Goal: Transaction & Acquisition: Purchase product/service

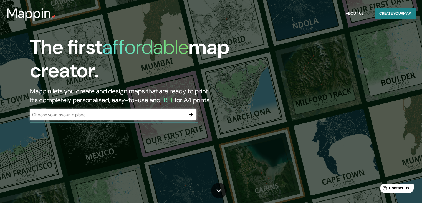
click at [386, 20] on div "Mappin About Us Create your map" at bounding box center [211, 13] width 422 height 18
click at [386, 14] on button "Create your map" at bounding box center [395, 13] width 41 height 10
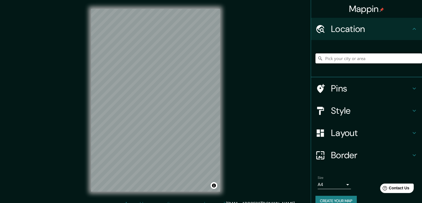
click at [350, 58] on input "Pick your city or area" at bounding box center [369, 58] width 107 height 10
click at [246, 143] on div "Mappin Location [GEOGRAPHIC_DATA], [GEOGRAPHIC_DATA], [GEOGRAPHIC_DATA] Pins St…" at bounding box center [211, 104] width 422 height 209
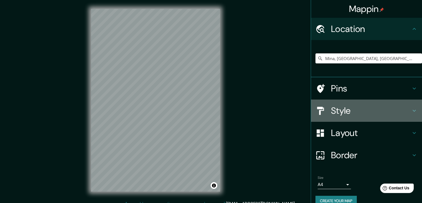
click at [412, 111] on icon at bounding box center [414, 110] width 7 height 7
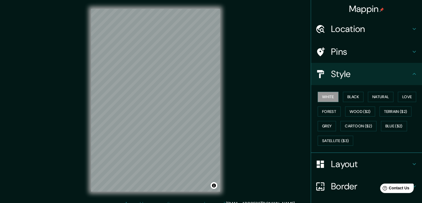
click at [357, 161] on h4 "Layout" at bounding box center [371, 163] width 80 height 11
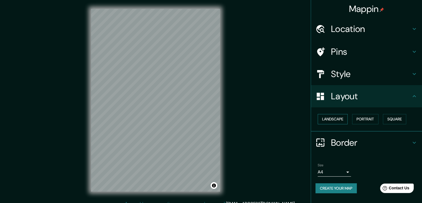
click at [338, 117] on button "Landscape" at bounding box center [333, 119] width 30 height 10
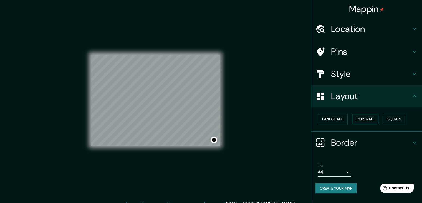
click at [360, 117] on button "Portrait" at bounding box center [365, 119] width 26 height 10
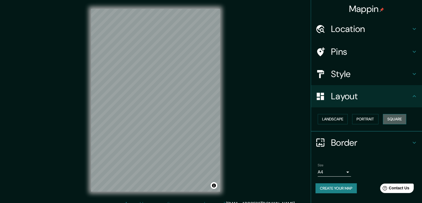
click at [399, 117] on button "Square" at bounding box center [394, 119] width 23 height 10
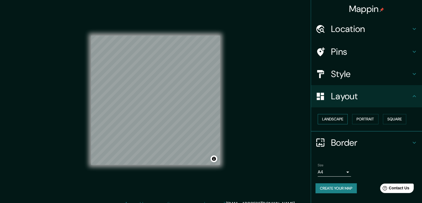
click at [336, 118] on button "Landscape" at bounding box center [333, 119] width 30 height 10
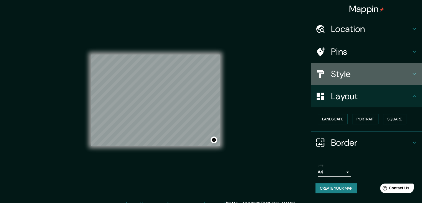
click at [353, 77] on h4 "Style" at bounding box center [371, 73] width 80 height 11
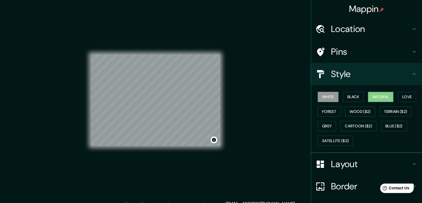
click at [373, 98] on button "Natural" at bounding box center [381, 97] width 26 height 10
click at [398, 95] on button "Love" at bounding box center [407, 97] width 18 height 10
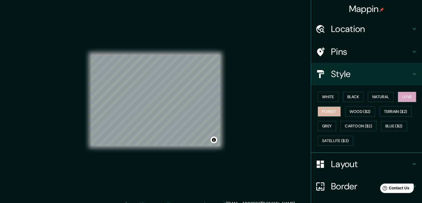
click at [318, 109] on button "Forest" at bounding box center [329, 111] width 23 height 10
click at [324, 100] on button "White" at bounding box center [328, 97] width 21 height 10
click at [354, 31] on h4 "Location" at bounding box center [371, 28] width 80 height 11
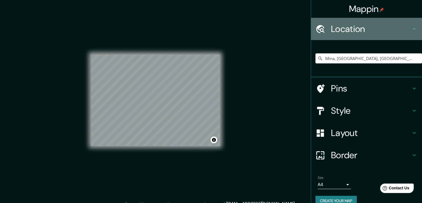
click at [354, 31] on h4 "Location" at bounding box center [371, 28] width 80 height 11
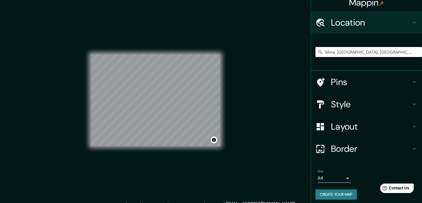
scroll to position [9, 0]
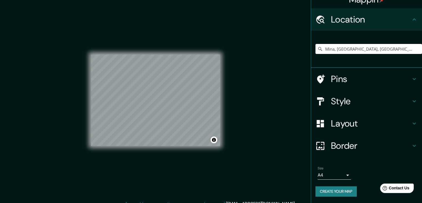
click at [350, 79] on h4 "Pins" at bounding box center [371, 78] width 80 height 11
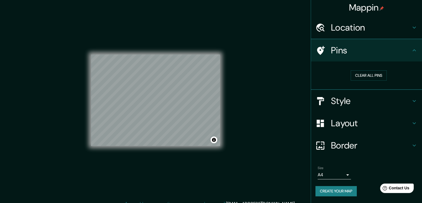
scroll to position [1, 0]
click at [349, 101] on h4 "Style" at bounding box center [371, 101] width 80 height 11
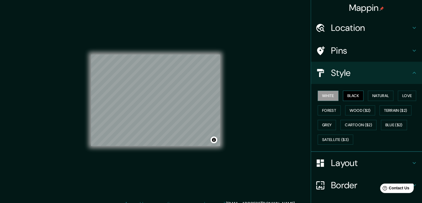
click at [346, 94] on button "Black" at bounding box center [353, 95] width 21 height 10
click at [372, 94] on button "Natural" at bounding box center [381, 95] width 26 height 10
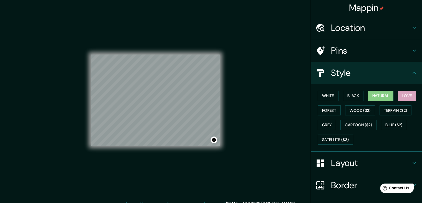
click at [403, 93] on button "Love" at bounding box center [407, 95] width 18 height 10
click at [326, 109] on button "Forest" at bounding box center [329, 110] width 23 height 10
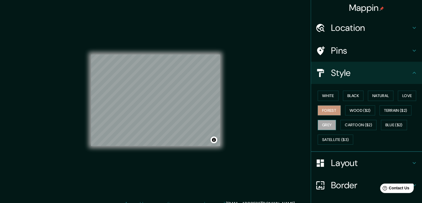
click at [325, 123] on button "Grey" at bounding box center [327, 125] width 18 height 10
click at [326, 97] on button "White" at bounding box center [328, 95] width 21 height 10
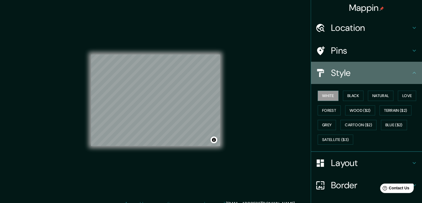
click at [363, 76] on h4 "Style" at bounding box center [371, 72] width 80 height 11
click at [413, 72] on icon at bounding box center [414, 73] width 3 height 2
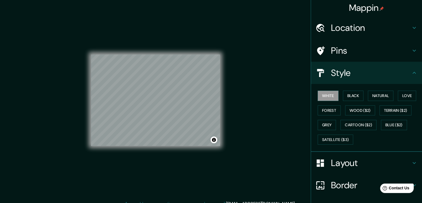
click at [411, 71] on icon at bounding box center [414, 72] width 7 height 7
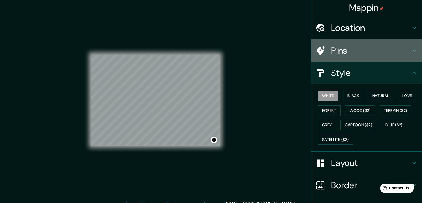
drag, startPoint x: 401, startPoint y: 46, endPoint x: 406, endPoint y: 51, distance: 6.7
click at [403, 48] on h4 "Pins" at bounding box center [371, 50] width 80 height 11
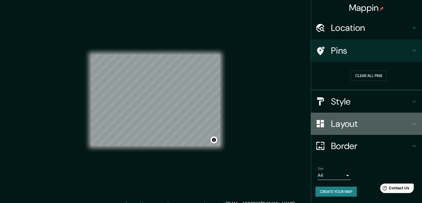
click at [395, 124] on h4 "Layout" at bounding box center [371, 123] width 80 height 11
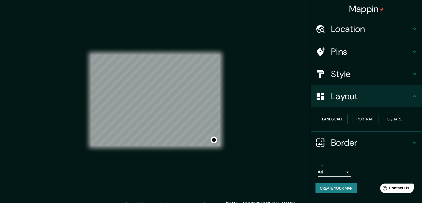
scroll to position [0, 0]
click at [335, 120] on button "Landscape" at bounding box center [333, 119] width 30 height 10
click at [372, 118] on button "Portrait" at bounding box center [365, 119] width 26 height 10
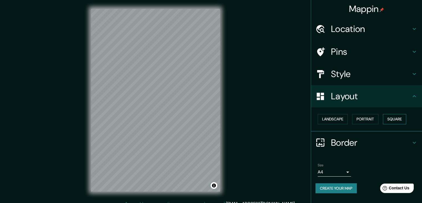
click at [394, 119] on button "Square" at bounding box center [394, 119] width 23 height 10
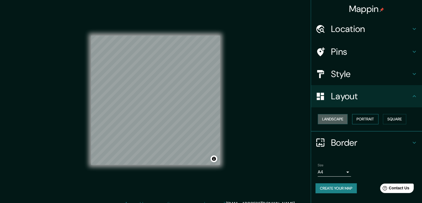
drag, startPoint x: 336, startPoint y: 118, endPoint x: 362, endPoint y: 118, distance: 26.1
click at [336, 118] on button "Landscape" at bounding box center [333, 119] width 30 height 10
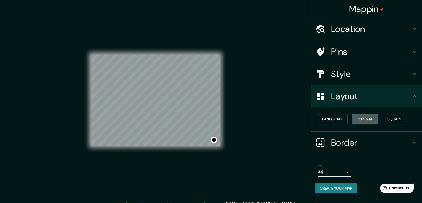
click at [365, 118] on button "Portrait" at bounding box center [365, 119] width 26 height 10
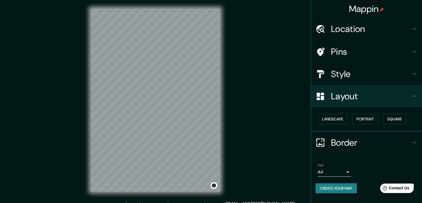
click at [243, 118] on div "Mappin Location [GEOGRAPHIC_DATA], [GEOGRAPHIC_DATA], [GEOGRAPHIC_DATA] Pins St…" at bounding box center [211, 104] width 422 height 209
click at [365, 49] on h4 "Pins" at bounding box center [371, 51] width 80 height 11
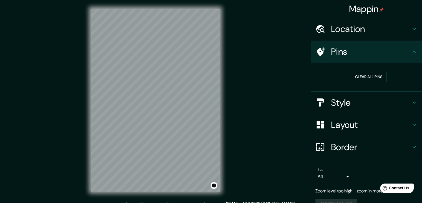
click at [358, 52] on h4 "Pins" at bounding box center [371, 51] width 80 height 11
click at [348, 17] on div "Mappin" at bounding box center [366, 9] width 111 height 18
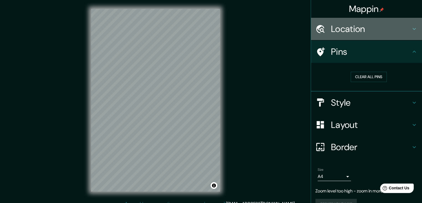
click at [348, 26] on h4 "Location" at bounding box center [371, 28] width 80 height 11
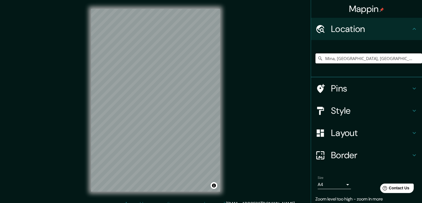
drag, startPoint x: 386, startPoint y: 58, endPoint x: 266, endPoint y: 58, distance: 120.4
click at [268, 59] on div "Mappin Location [GEOGRAPHIC_DATA], [GEOGRAPHIC_DATA], [GEOGRAPHIC_DATA] Pins St…" at bounding box center [211, 104] width 422 height 209
type input "p"
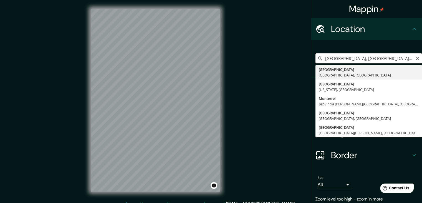
click at [333, 59] on input "[GEOGRAPHIC_DATA], [GEOGRAPHIC_DATA], [GEOGRAPHIC_DATA]" at bounding box center [369, 58] width 107 height 10
type input "[GEOGRAPHIC_DATA], [GEOGRAPHIC_DATA], [GEOGRAPHIC_DATA]"
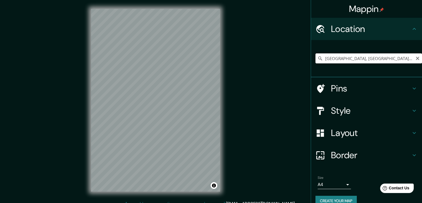
click at [374, 57] on input "[GEOGRAPHIC_DATA], [GEOGRAPHIC_DATA], [GEOGRAPHIC_DATA]" at bounding box center [369, 58] width 107 height 10
click at [374, 58] on input "[GEOGRAPHIC_DATA], [GEOGRAPHIC_DATA], [GEOGRAPHIC_DATA]" at bounding box center [369, 58] width 107 height 10
click at [415, 57] on icon "Clear" at bounding box center [417, 58] width 4 height 4
